Goal: Information Seeking & Learning: Learn about a topic

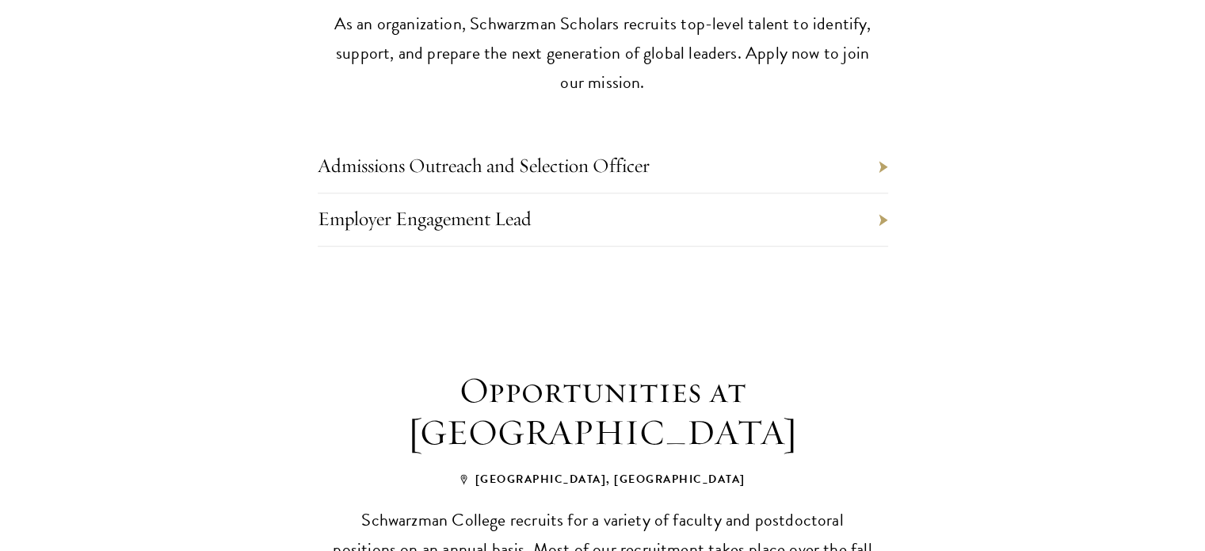
scroll to position [849, 0]
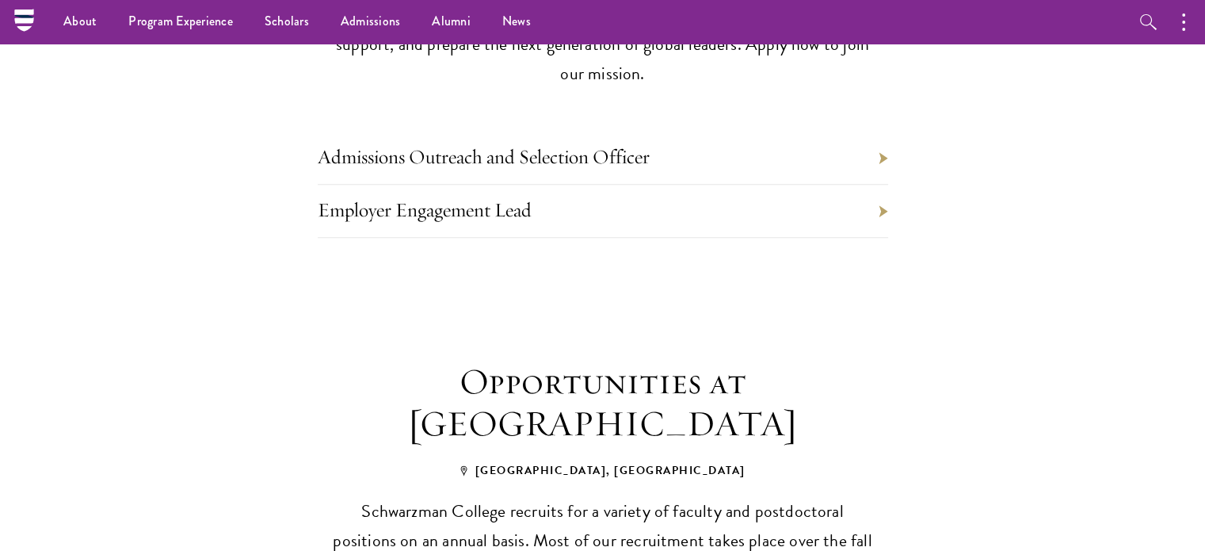
click at [1204, 264] on html "About Overview Leadership Donors Program Experience Overview Curriculum Student…" at bounding box center [602, 281] width 1205 height 2261
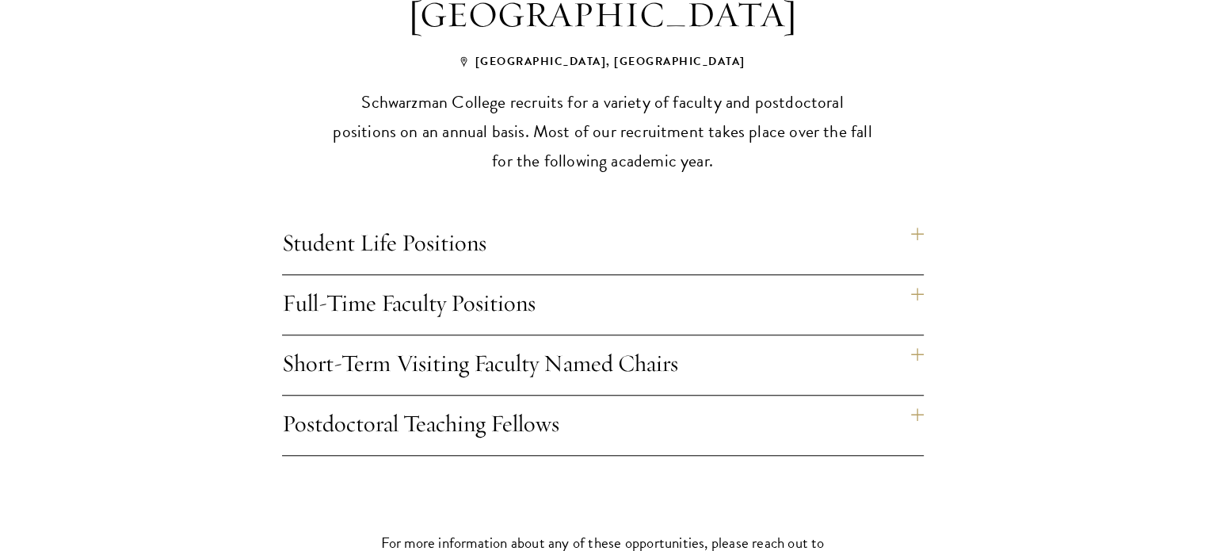
scroll to position [1326, 0]
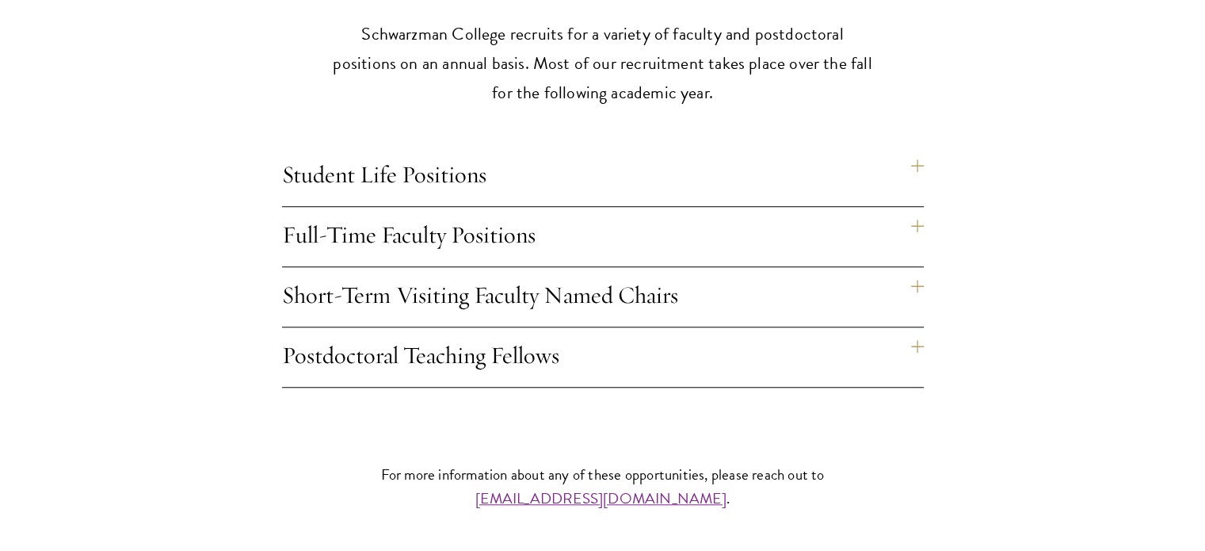
click at [911, 147] on h4 "Student Life Positions" at bounding box center [603, 176] width 642 height 59
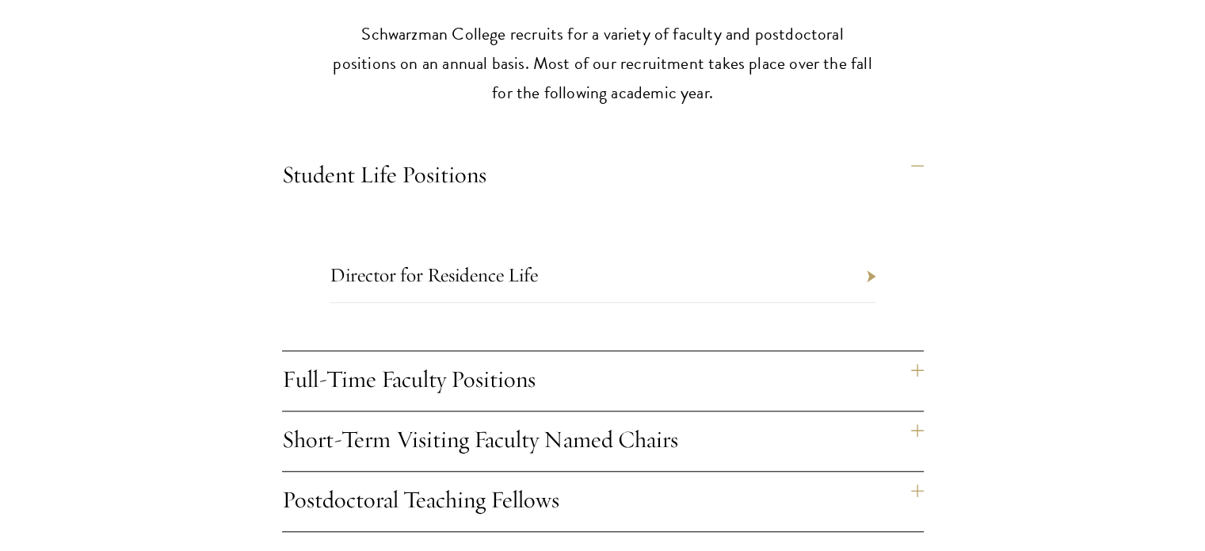
click at [863, 250] on li "Director for Residence Life" at bounding box center [603, 276] width 547 height 53
click at [869, 250] on li "Director for Residence Life" at bounding box center [603, 276] width 547 height 53
click at [872, 250] on li "Director for Residence Life" at bounding box center [603, 276] width 547 height 53
click at [913, 147] on h4 "Student Life Positions" at bounding box center [603, 176] width 642 height 59
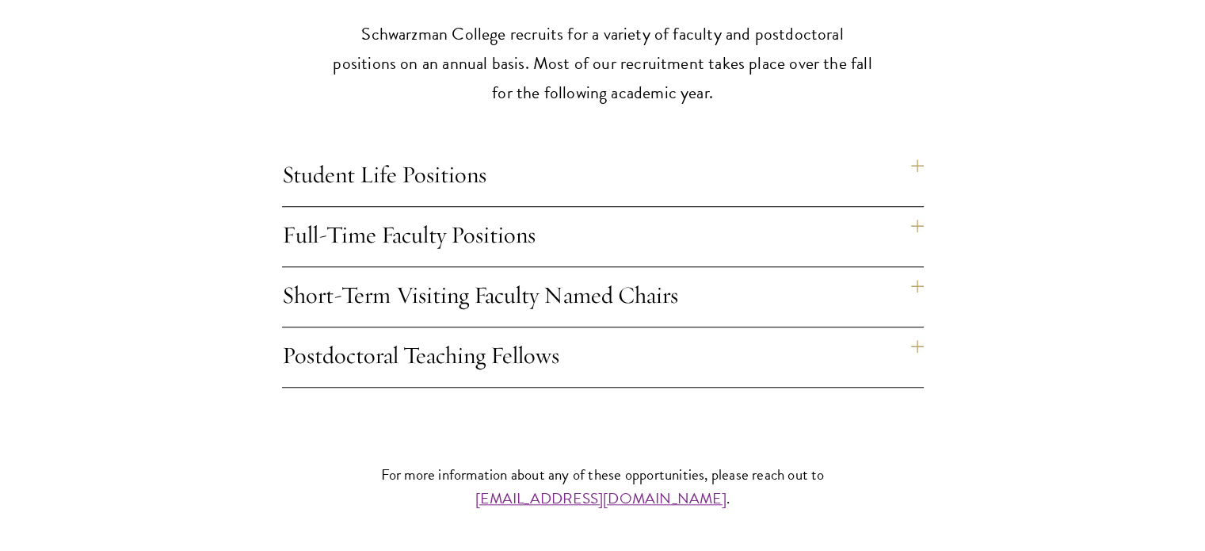
scroll to position [845, 0]
